Goal: Task Accomplishment & Management: Use online tool/utility

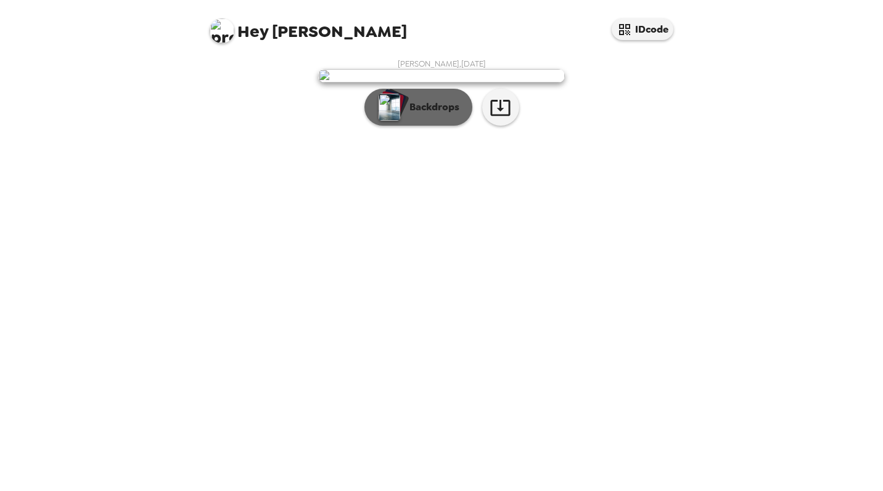
click at [433, 115] on p "Backdrops" at bounding box center [431, 107] width 56 height 15
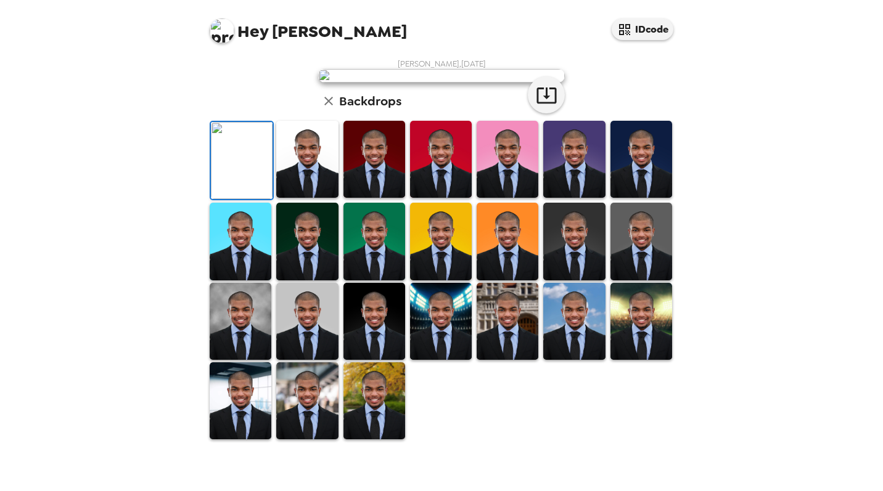
click at [289, 198] on img at bounding box center [307, 159] width 62 height 77
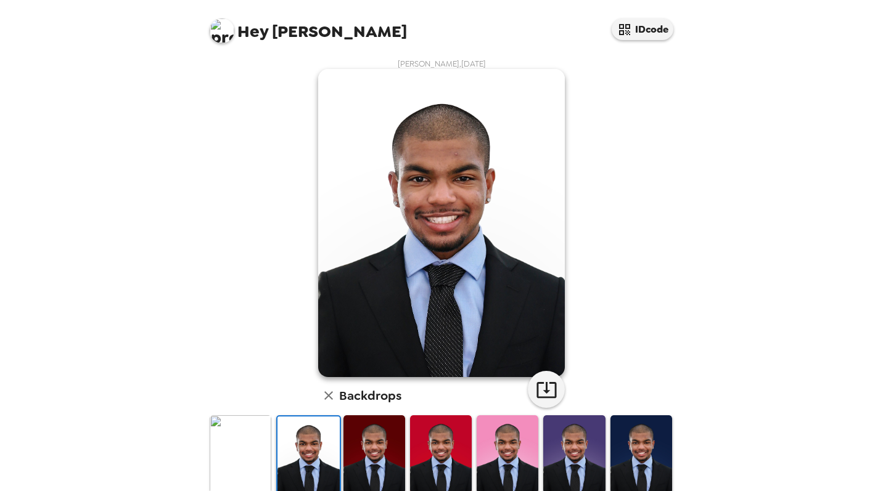
click at [249, 457] on img at bounding box center [241, 454] width 62 height 77
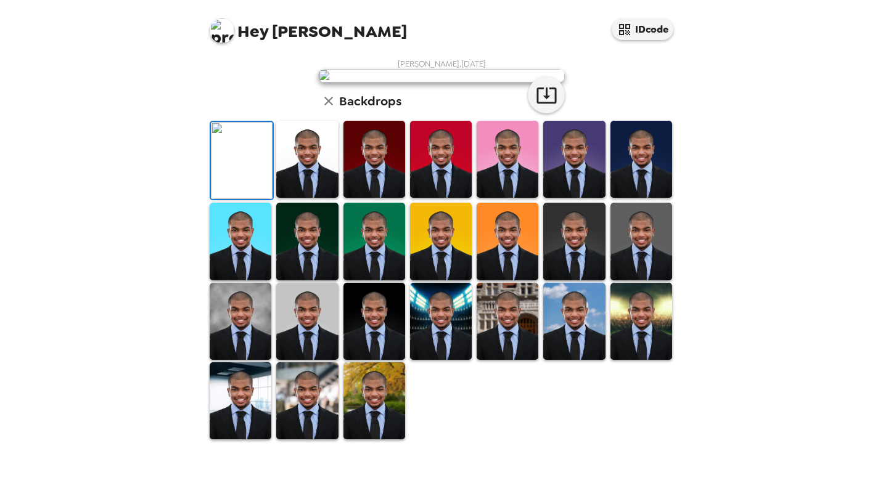
click at [300, 198] on img at bounding box center [307, 159] width 62 height 77
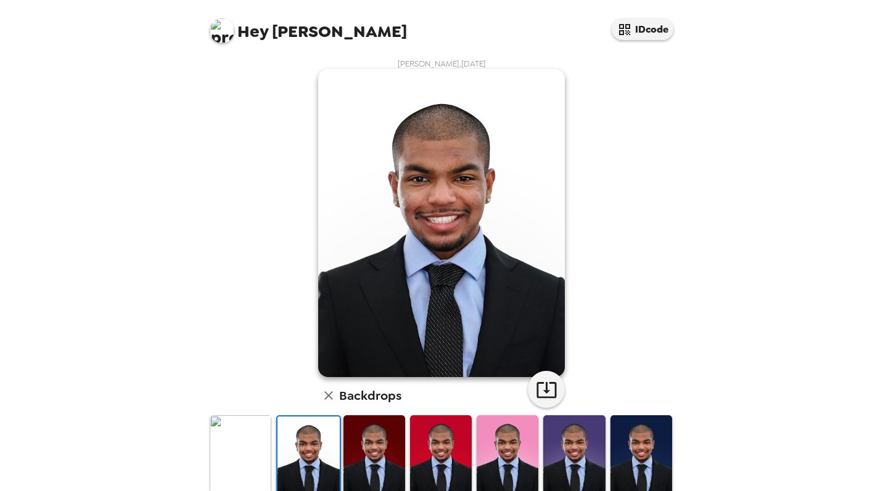
click at [359, 451] on img at bounding box center [374, 454] width 62 height 77
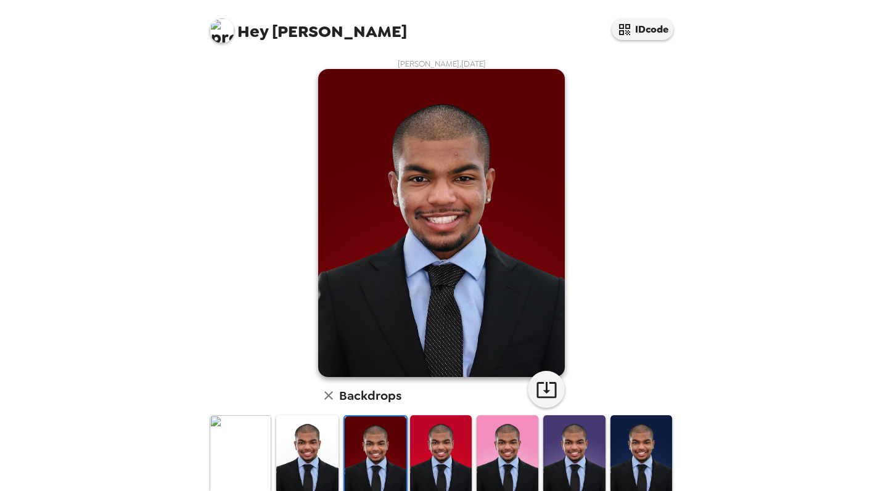
click at [318, 453] on img at bounding box center [307, 454] width 62 height 77
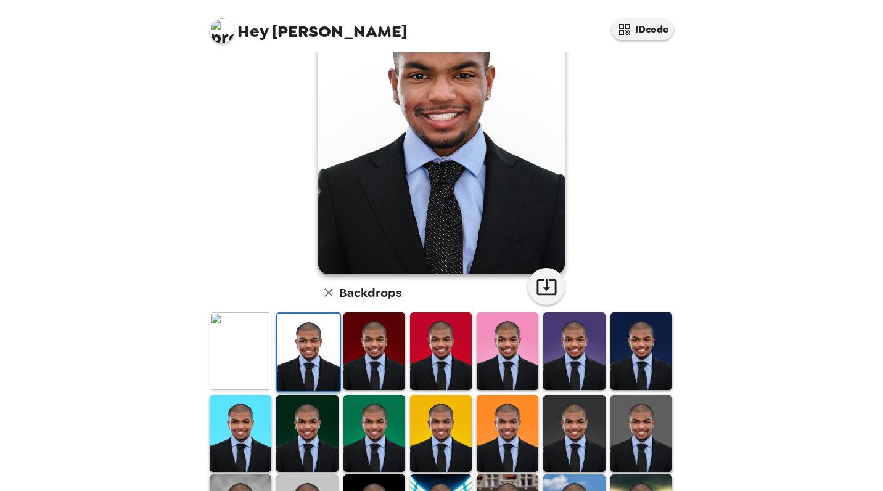
scroll to position [107, 0]
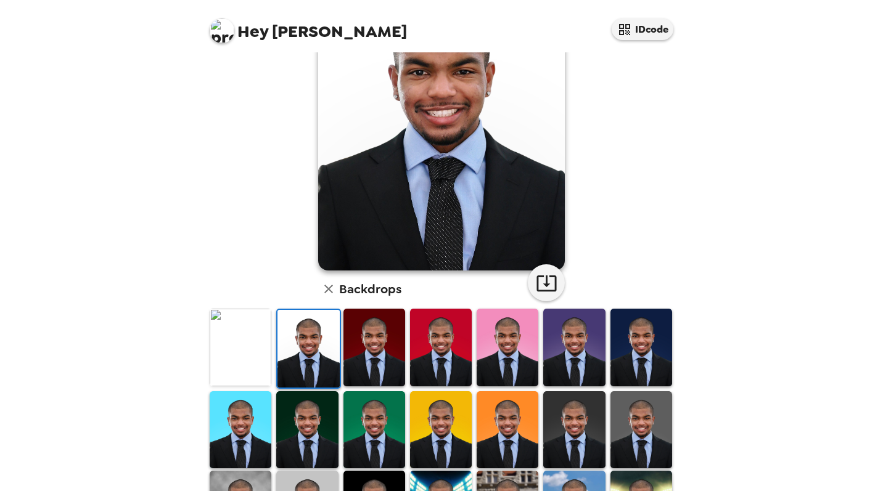
click at [493, 358] on img at bounding box center [508, 347] width 62 height 77
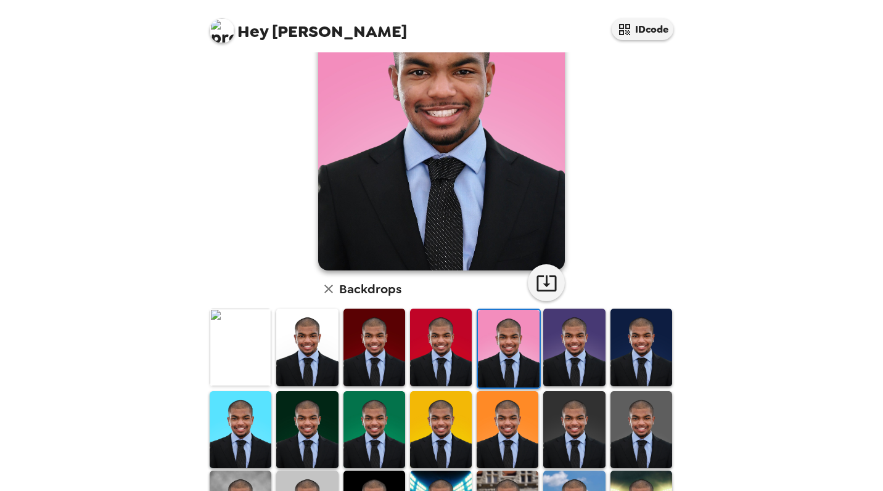
click at [307, 359] on img at bounding box center [307, 347] width 62 height 77
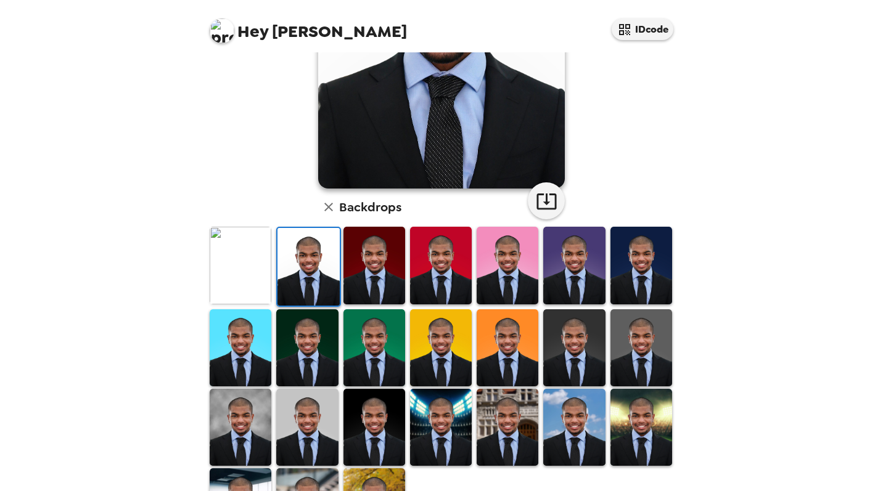
scroll to position [223, 0]
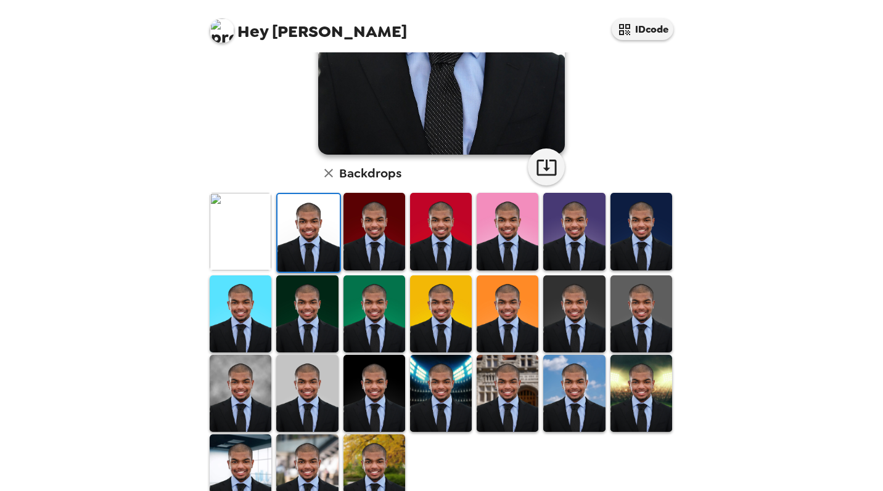
click at [383, 410] on img at bounding box center [374, 393] width 62 height 77
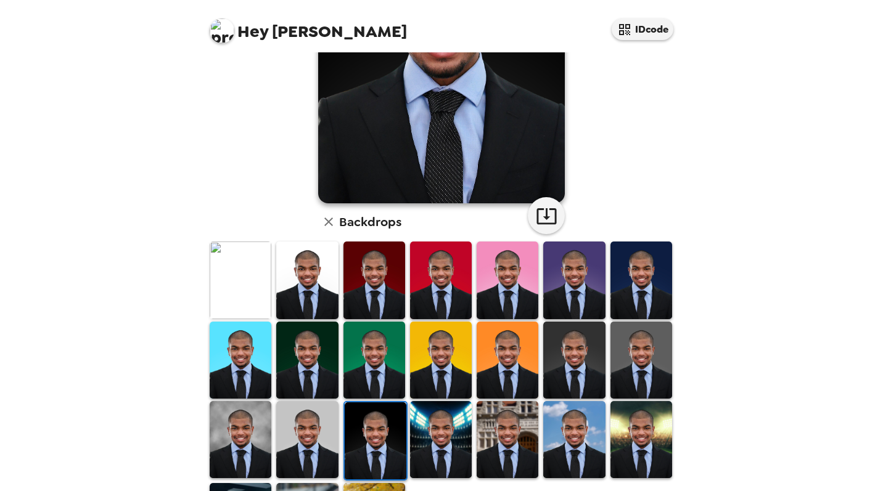
scroll to position [185, 0]
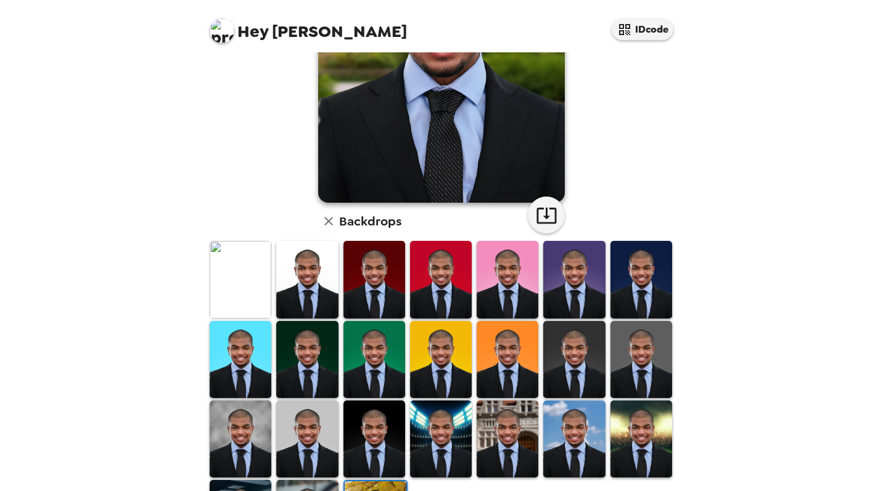
scroll to position [213, 0]
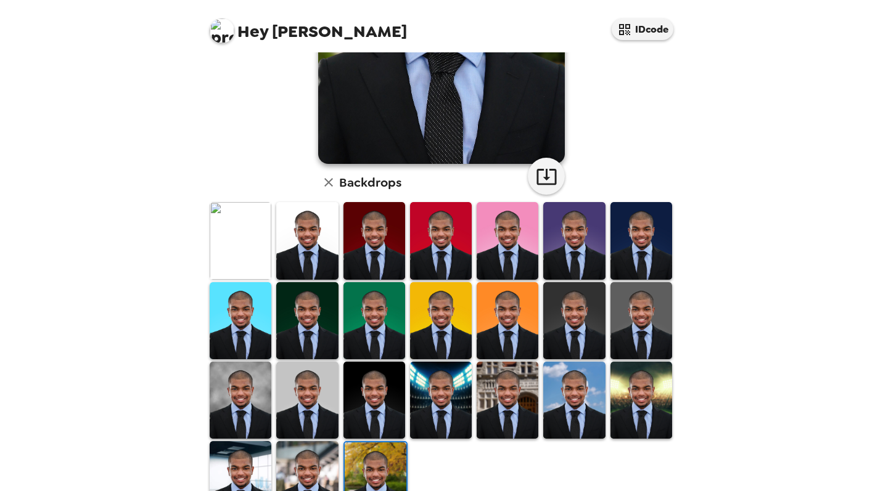
click at [320, 470] on img at bounding box center [307, 479] width 62 height 77
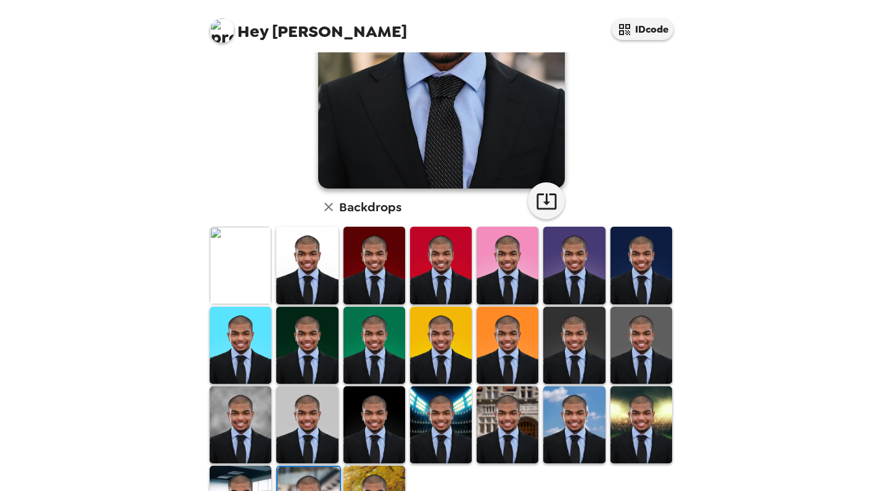
scroll to position [192, 0]
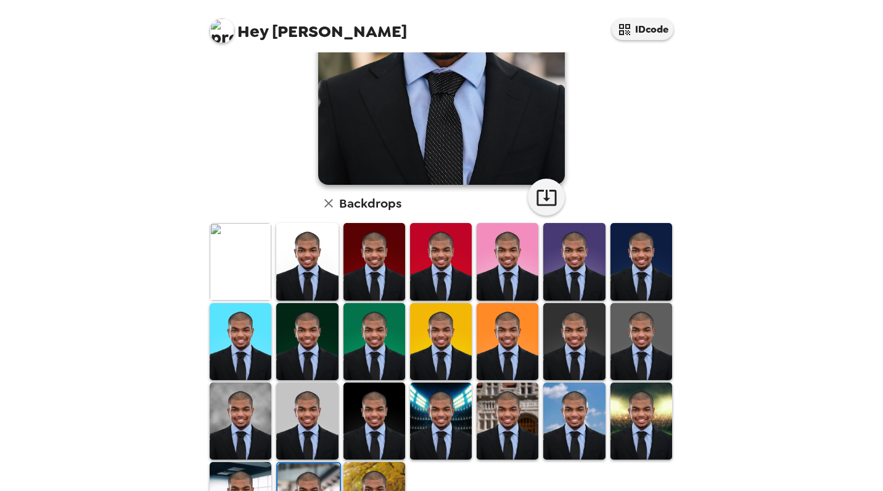
click at [645, 420] on img at bounding box center [641, 421] width 62 height 77
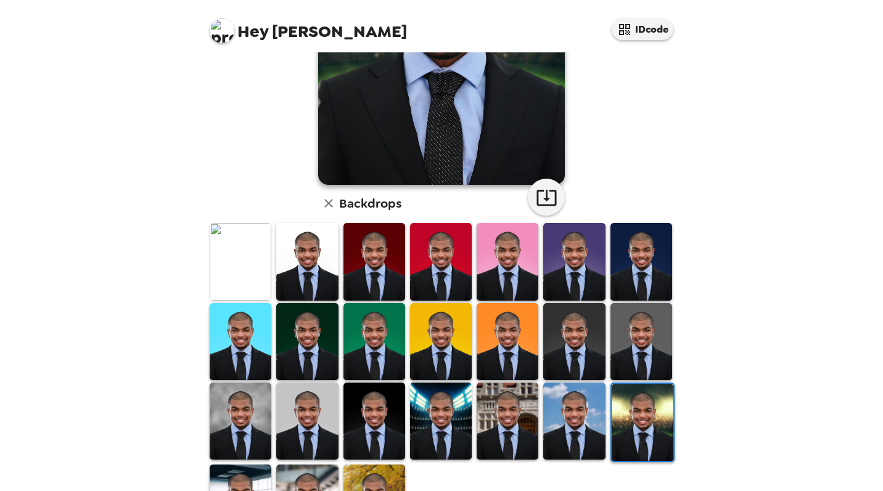
click at [590, 427] on img at bounding box center [574, 421] width 62 height 77
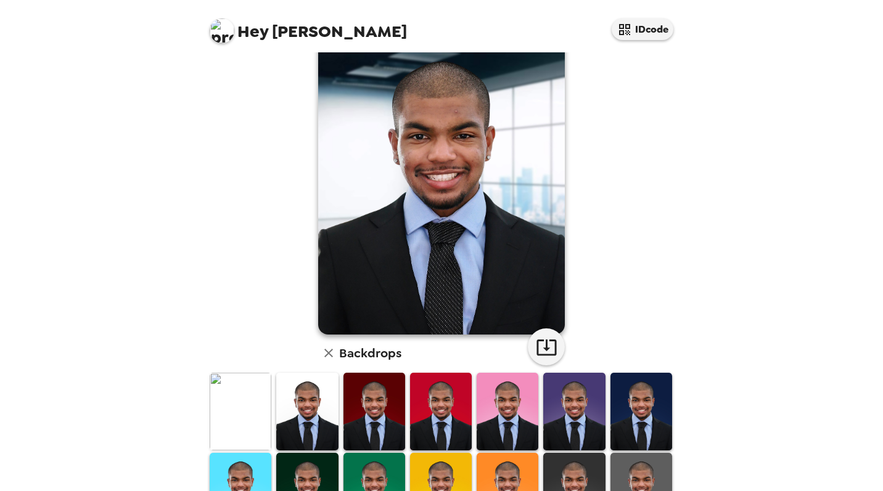
scroll to position [32, 0]
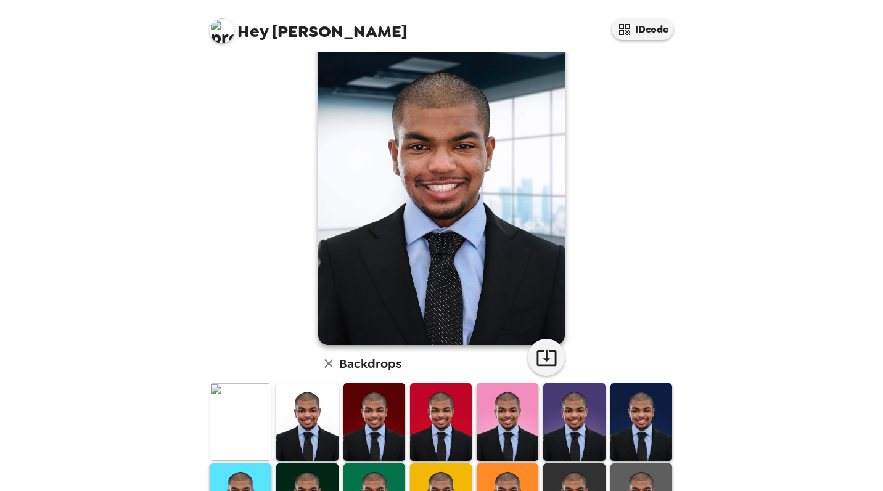
click at [313, 443] on img at bounding box center [307, 422] width 62 height 77
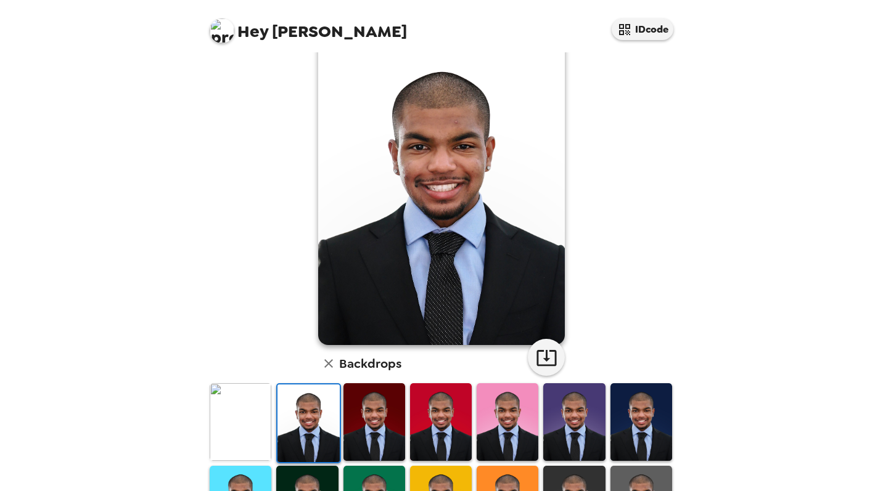
click at [248, 432] on img at bounding box center [241, 422] width 62 height 77
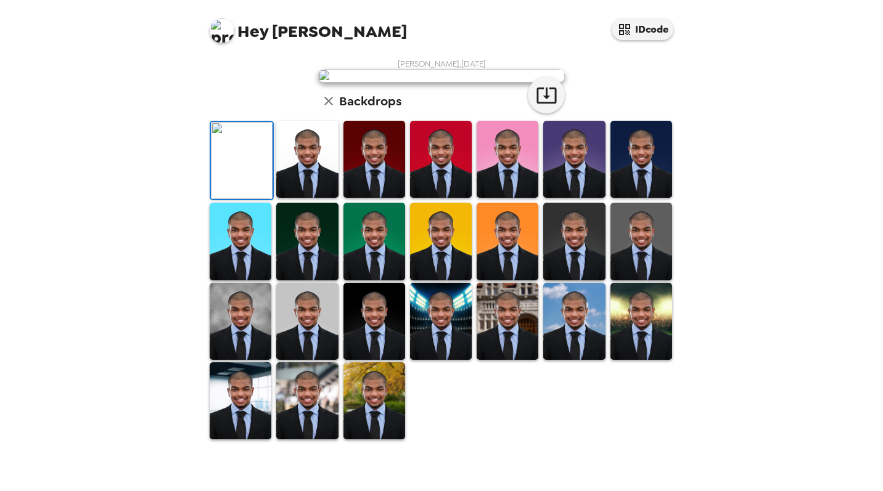
click at [361, 198] on img at bounding box center [374, 159] width 62 height 77
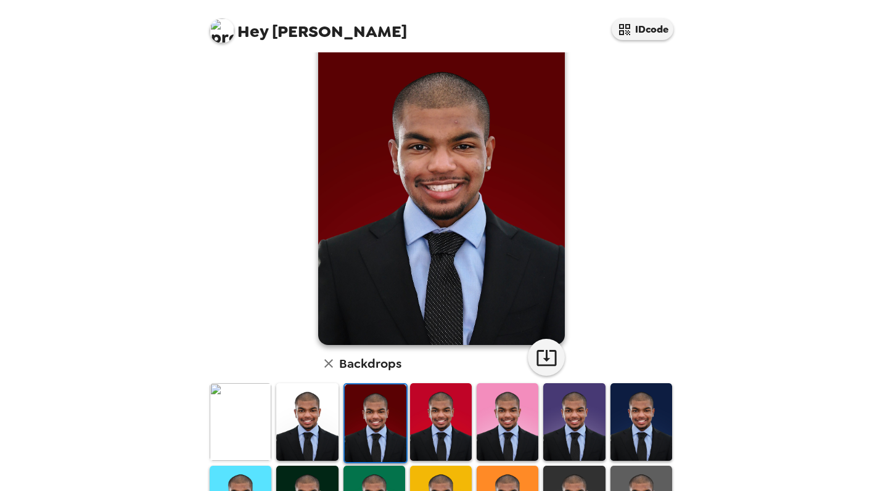
click at [303, 437] on img at bounding box center [307, 422] width 62 height 77
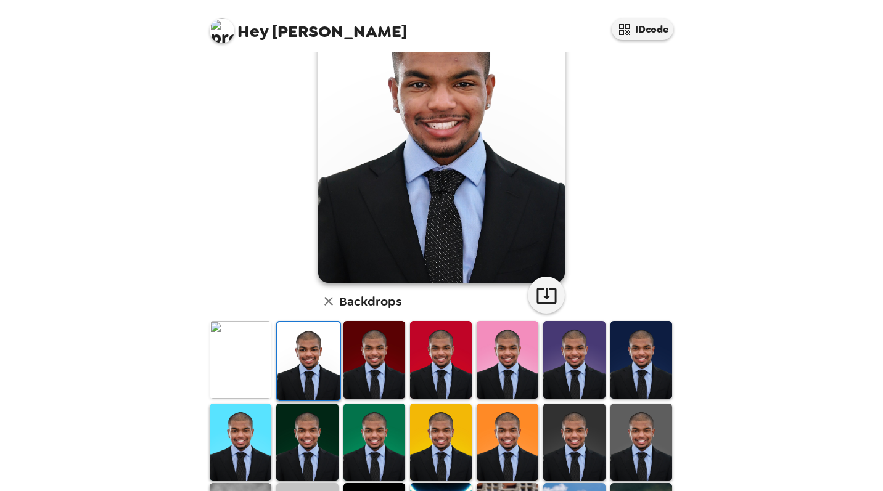
scroll to position [102, 0]
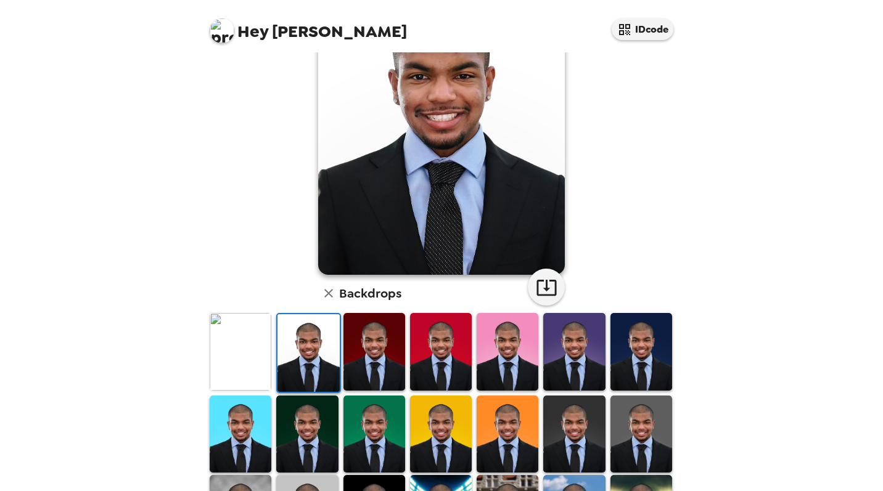
click at [566, 422] on img at bounding box center [574, 434] width 62 height 77
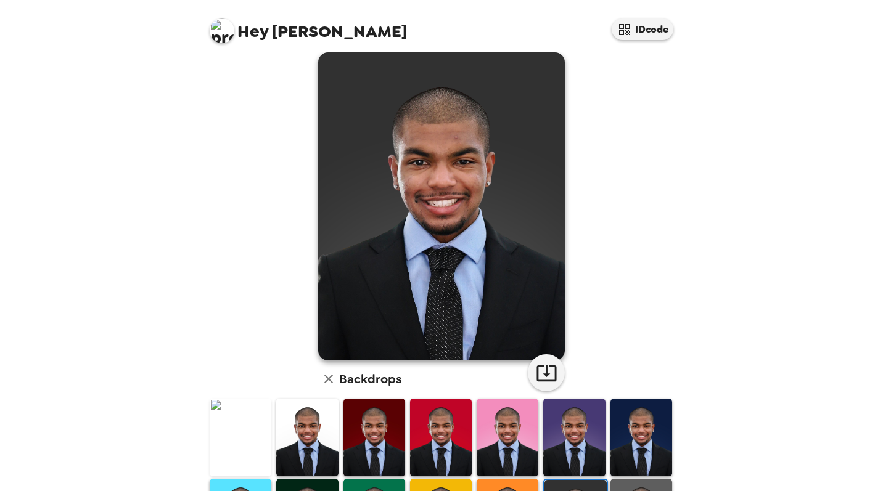
scroll to position [58, 0]
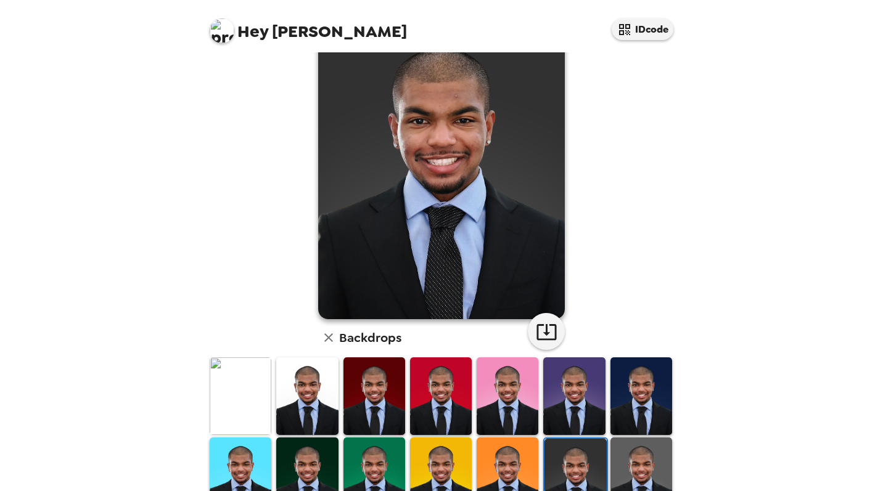
click at [310, 401] on img at bounding box center [307, 396] width 62 height 77
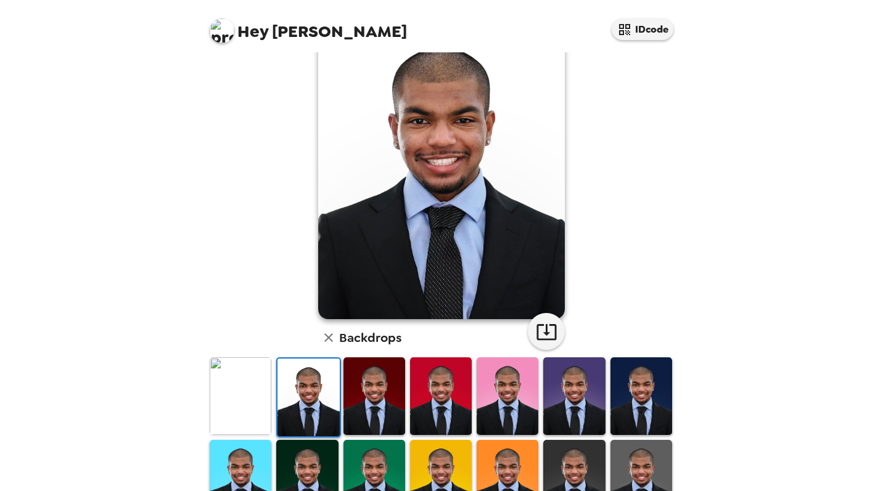
scroll to position [17, 0]
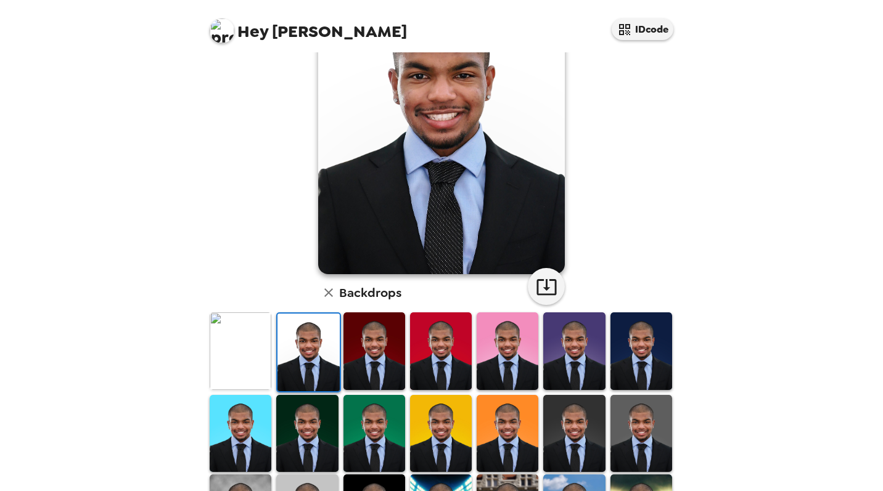
click at [319, 431] on img at bounding box center [307, 433] width 62 height 77
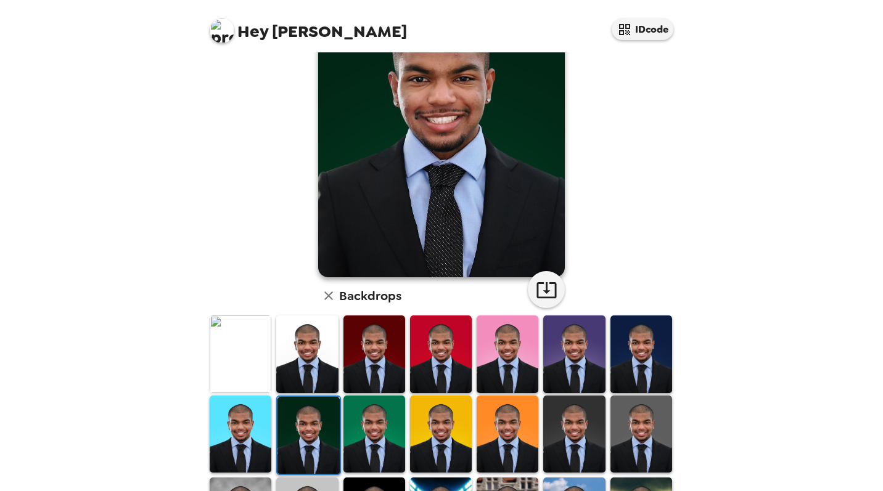
scroll to position [115, 0]
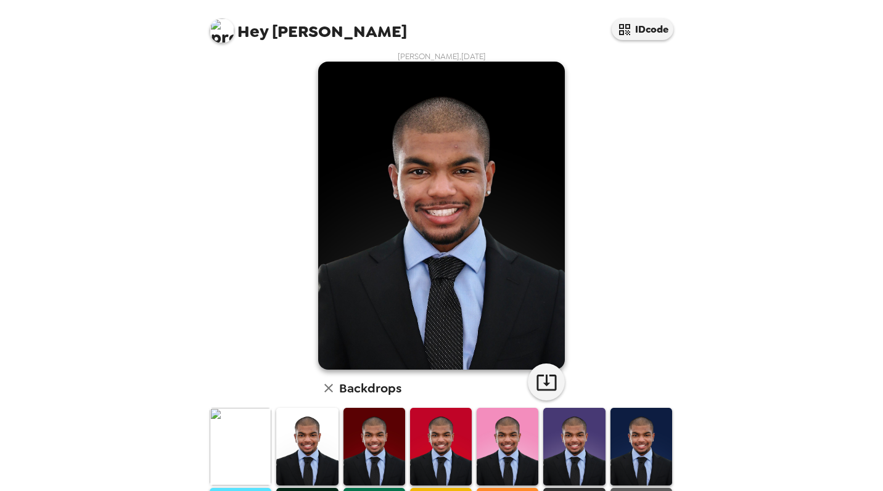
scroll to position [4, 0]
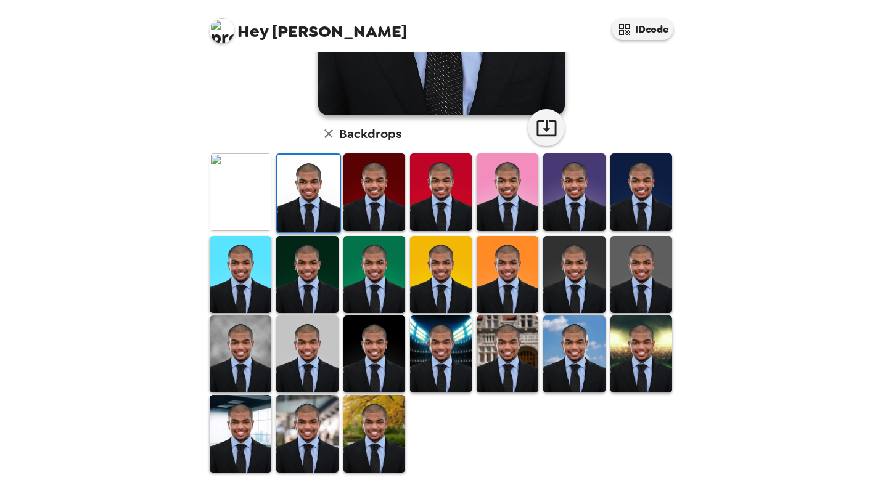
scroll to position [263, 0]
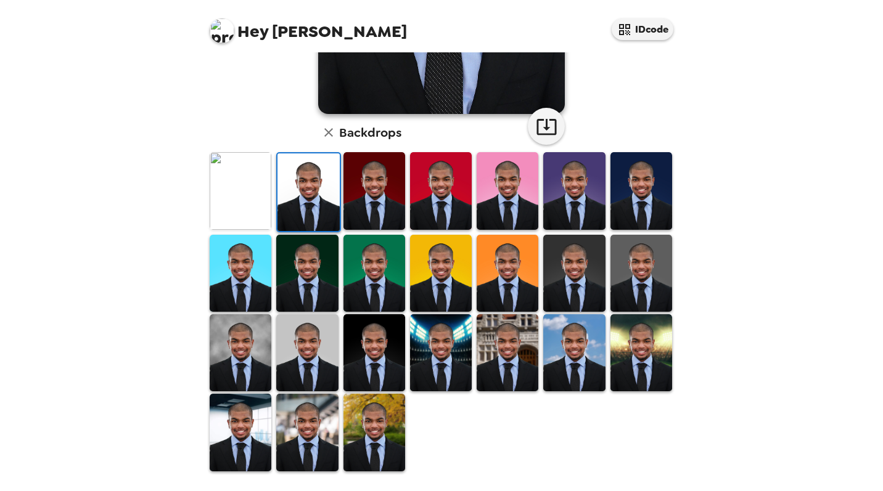
click at [294, 342] on img at bounding box center [307, 352] width 62 height 77
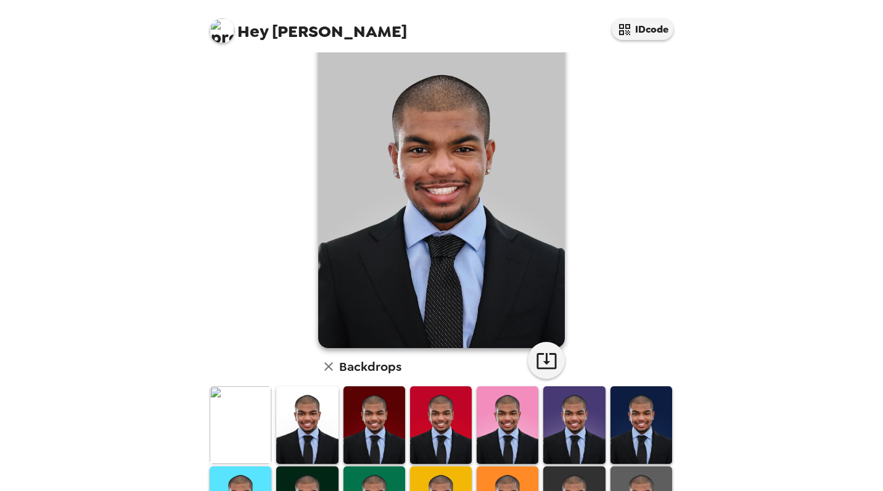
scroll to position [0, 0]
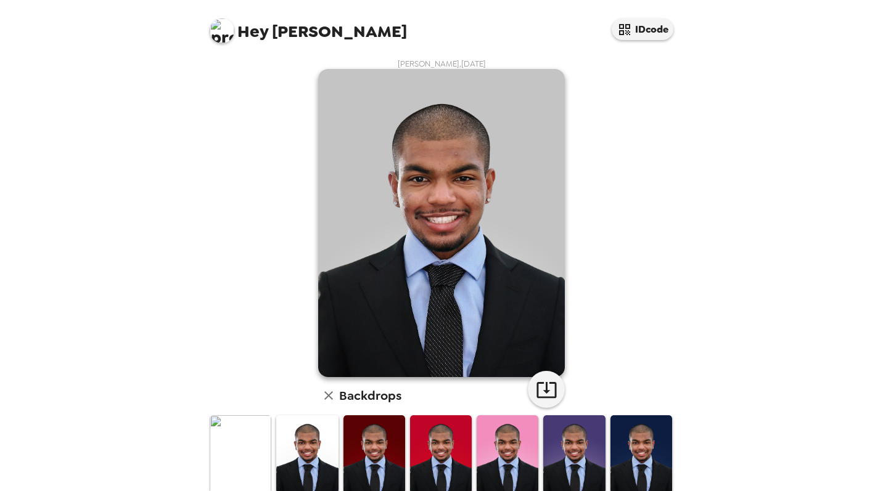
click at [313, 437] on img at bounding box center [307, 454] width 62 height 77
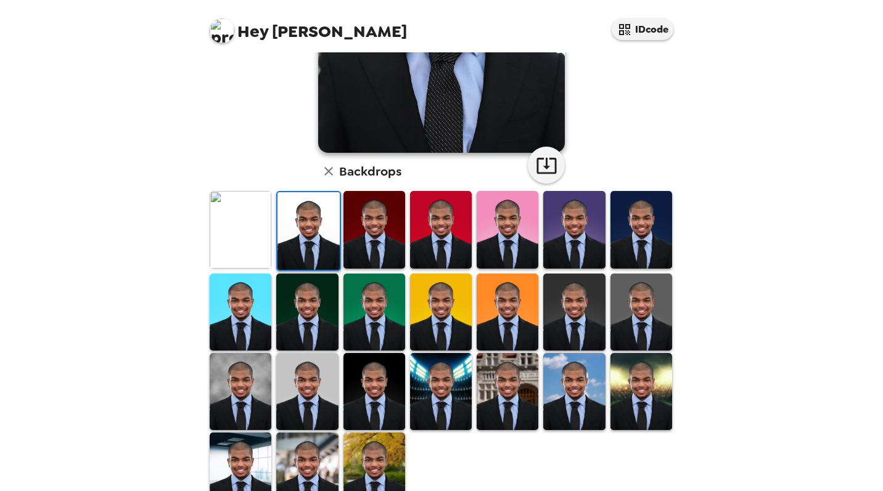
click at [374, 411] on img at bounding box center [374, 391] width 62 height 77
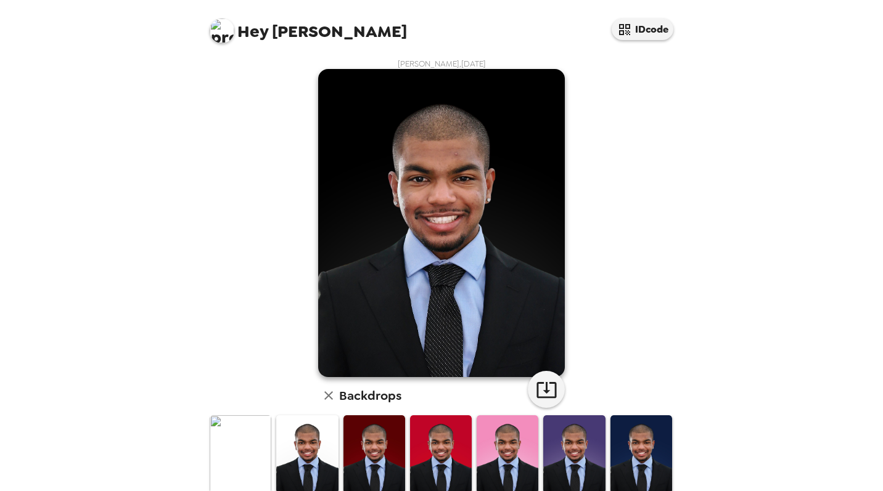
click at [321, 469] on img at bounding box center [307, 454] width 62 height 77
